Goal: Communication & Community: Answer question/provide support

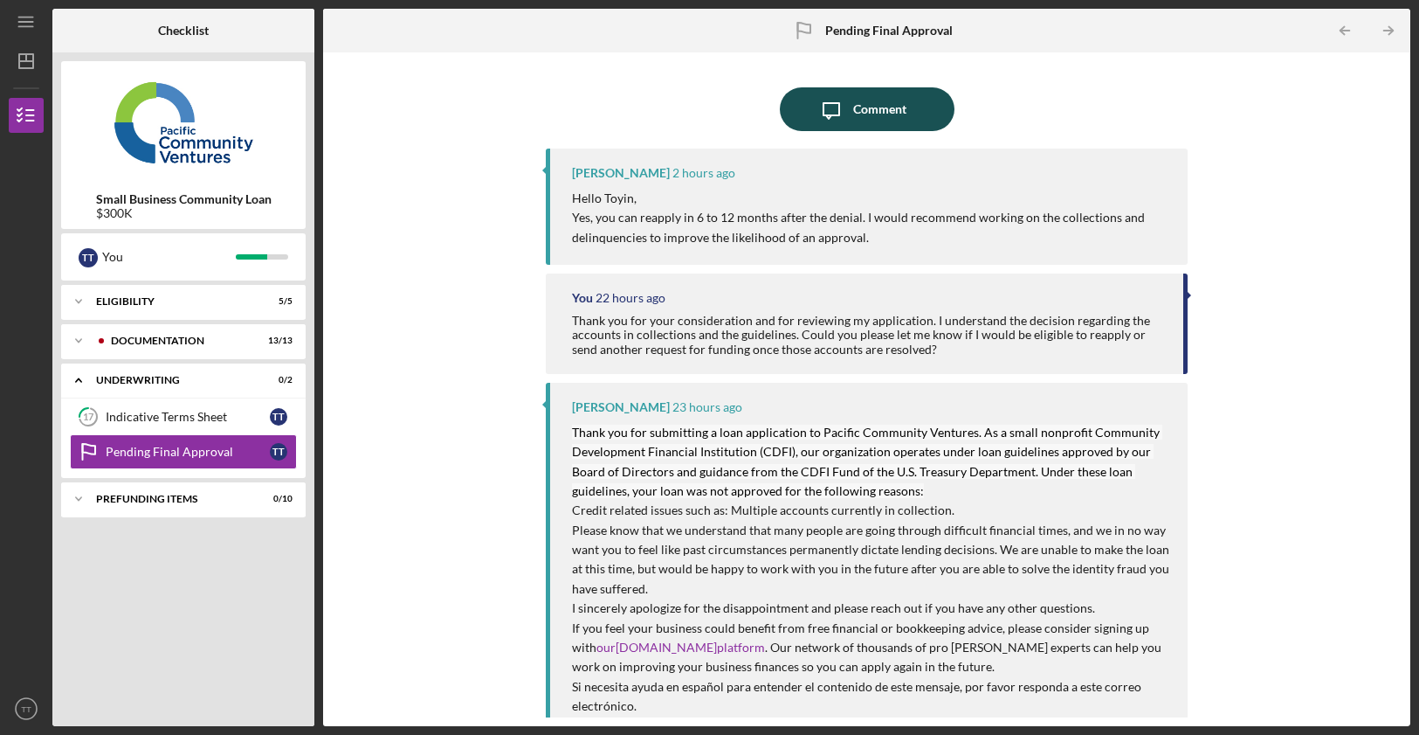
click at [853, 95] on div "Comment" at bounding box center [879, 109] width 53 height 44
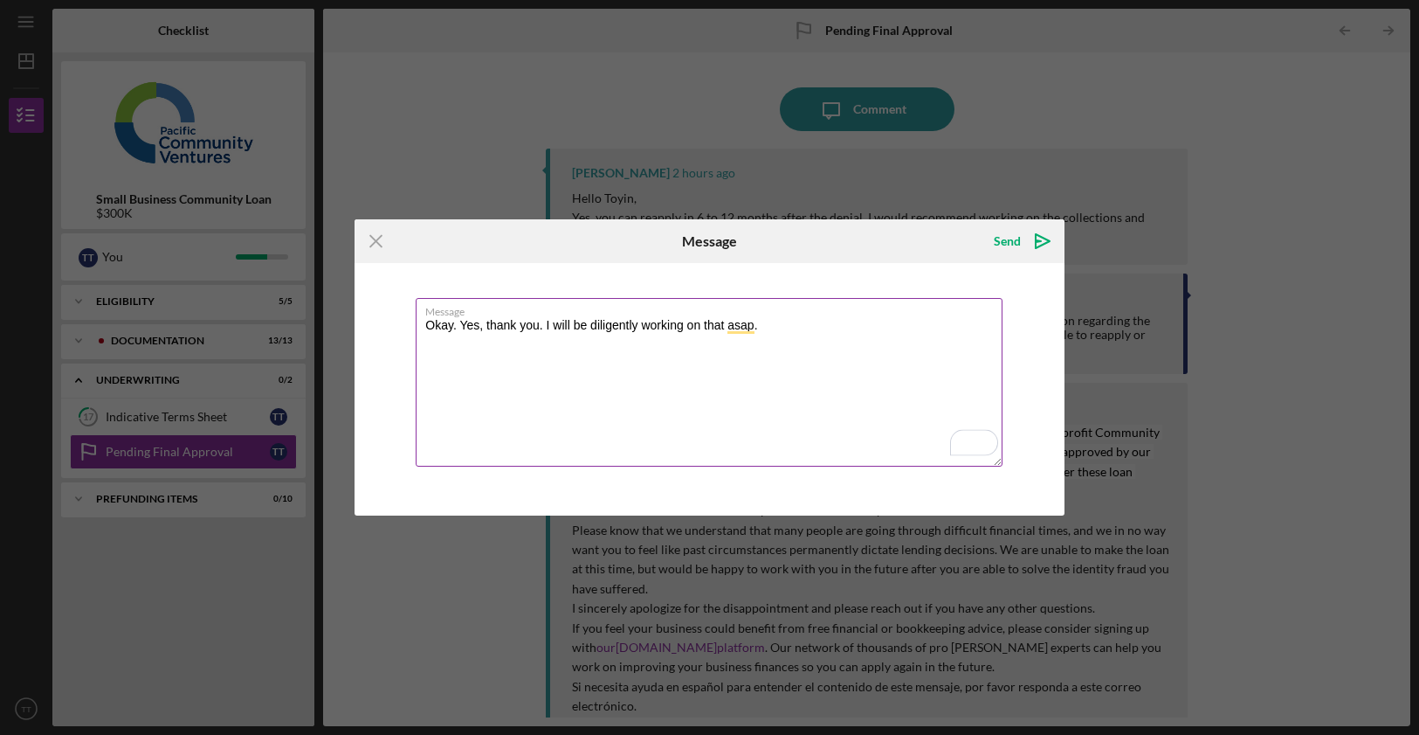
click at [805, 336] on textarea "Okay. Yes, thank you. I will be diligently working on that asap." at bounding box center [709, 382] width 587 height 169
click at [726, 324] on textarea "Okay. Yes, thank you. I will be diligently working on that asap." at bounding box center [709, 382] width 587 height 169
type textarea "Okay. Yes, thank you. I will be diligently working on that. Be well"
click at [1019, 234] on div "Send" at bounding box center [1007, 241] width 27 height 35
